Goal: Task Accomplishment & Management: Use online tool/utility

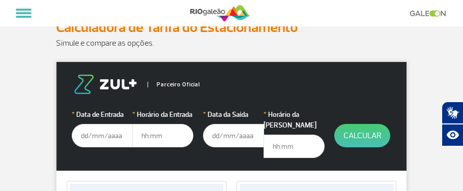
scroll to position [73, 0]
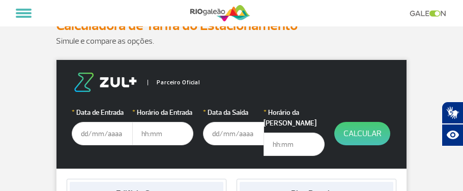
click at [123, 134] on input "text" at bounding box center [102, 133] width 61 height 23
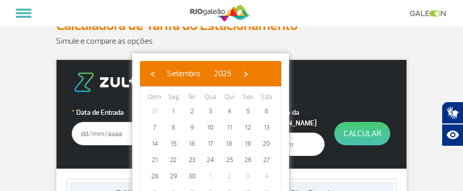
scroll to position [109, 0]
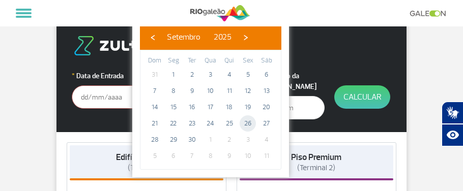
click at [247, 122] on span "26" at bounding box center [248, 124] width 16 height 16
type input "[DATE]"
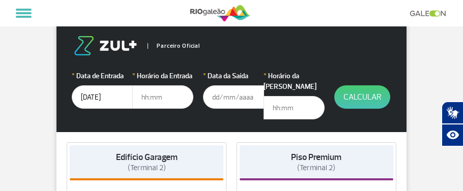
click at [162, 96] on input "text" at bounding box center [162, 97] width 61 height 23
type input "11:00"
click at [233, 94] on input "text" at bounding box center [233, 97] width 61 height 23
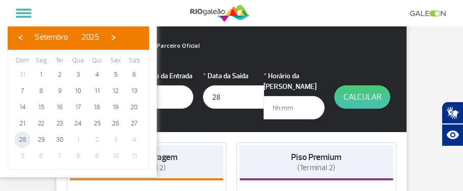
type input "[DATE]"
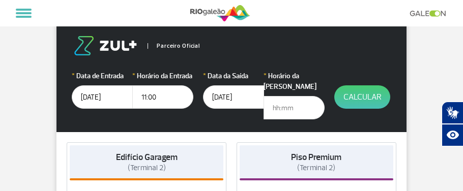
click at [314, 100] on input "text" at bounding box center [294, 107] width 61 height 23
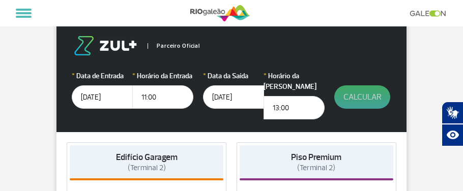
type input "13:00"
click at [367, 96] on button "Calcular" at bounding box center [363, 97] width 56 height 23
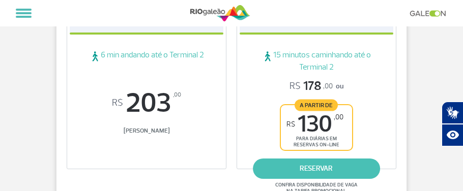
scroll to position [330, 0]
